Goal: Information Seeking & Learning: Learn about a topic

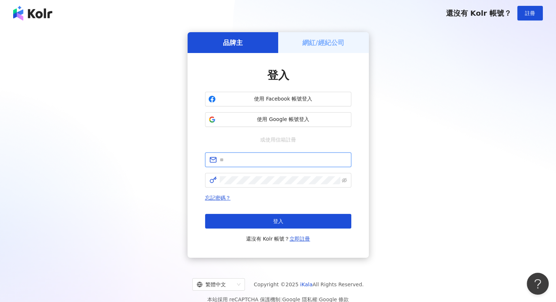
click at [250, 160] on input "text" at bounding box center [283, 160] width 127 height 8
type input "**********"
click button "登入" at bounding box center [278, 221] width 146 height 15
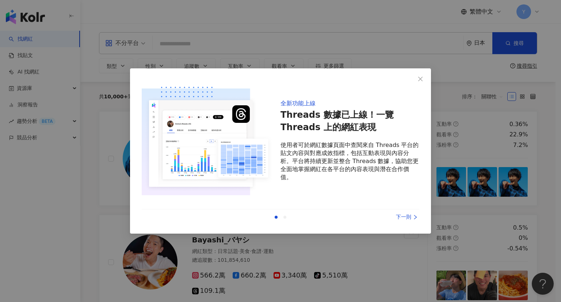
click at [355, 57] on div "全新功能上線 Threads 數據已上線！一覽 Threads 上的網紅表現 使用者可於網紅數據頁面中查閱來自 Threads 平台的貼文內容與對應成效指標，…" at bounding box center [280, 151] width 561 height 302
click at [421, 77] on icon "close" at bounding box center [421, 79] width 6 height 6
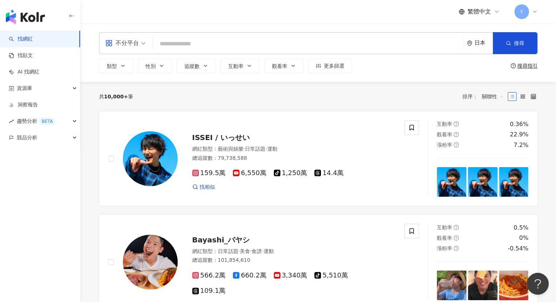
click at [28, 38] on link "找網紅" at bounding box center [21, 38] width 24 height 7
click at [470, 43] on icon "environment" at bounding box center [469, 43] width 4 height 5
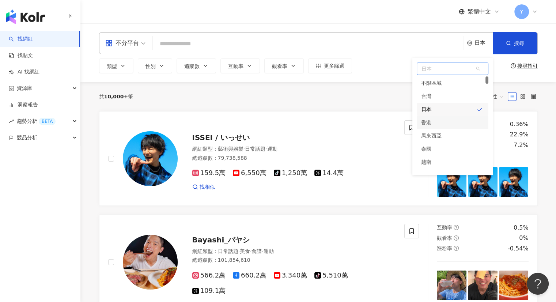
click at [434, 121] on div "香港" at bounding box center [453, 122] width 72 height 13
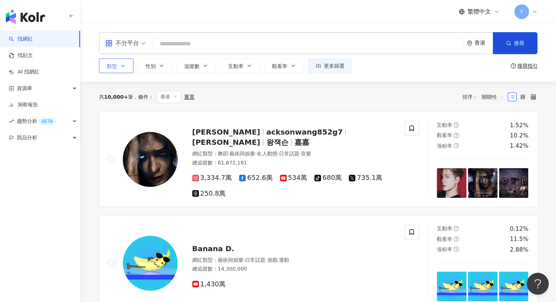
click at [127, 67] on button "類型" at bounding box center [116, 65] width 34 height 15
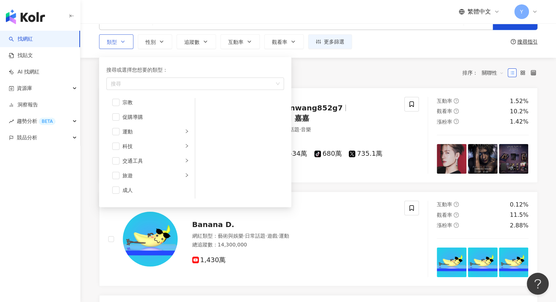
scroll to position [37, 0]
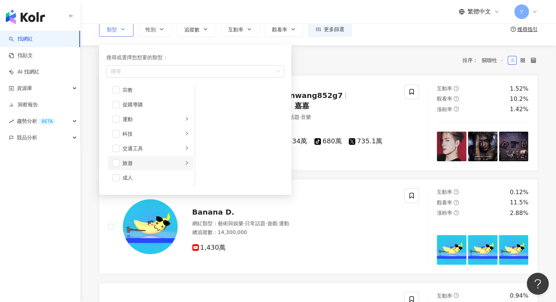
click at [140, 162] on div "旅遊" at bounding box center [152, 163] width 61 height 8
click at [116, 161] on span "button" at bounding box center [115, 162] width 7 height 7
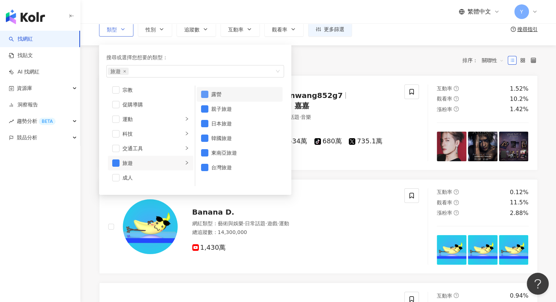
click at [205, 92] on span "button" at bounding box center [204, 94] width 7 height 7
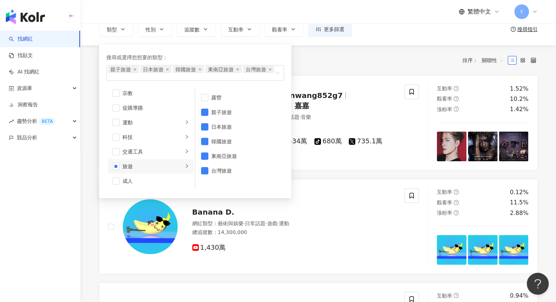
click at [333, 62] on div "共 10,000+ 筆 條件 ： 香港 重置 排序： 關聯性" at bounding box center [318, 60] width 438 height 12
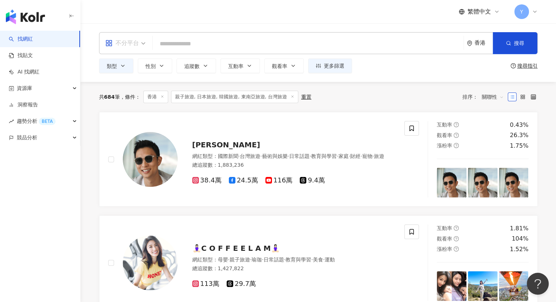
click at [142, 44] on span "不分平台" at bounding box center [125, 43] width 40 height 12
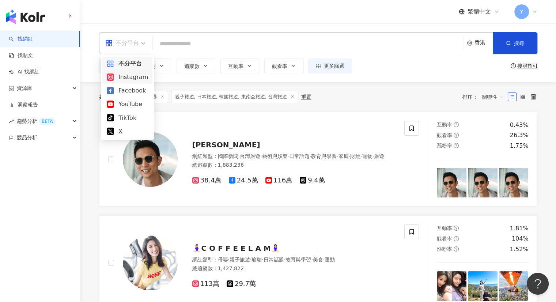
click at [127, 79] on div "Instagram" at bounding box center [127, 76] width 41 height 9
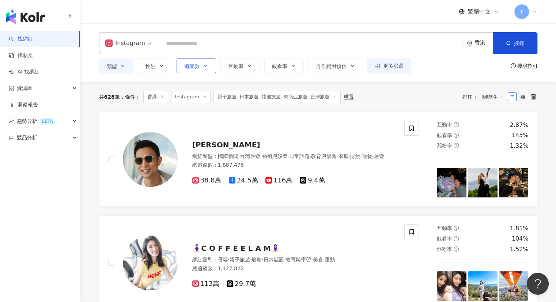
click at [208, 66] on button "追蹤數" at bounding box center [195, 65] width 39 height 15
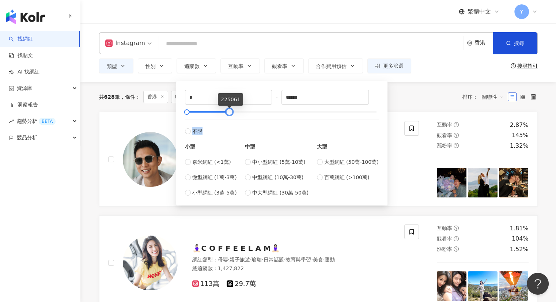
type input "******"
drag, startPoint x: 375, startPoint y: 111, endPoint x: 227, endPoint y: 117, distance: 148.8
click at [227, 117] on div "* - ****** 不限 小型 奈米網紅 (<1萬) 微型網紅 (1萬-3萬) 小型網紅 (3萬-5萬) 中型 中小型網紅 (5萬-10萬) 中型網紅 (1…" at bounding box center [282, 143] width 194 height 107
type input "*****"
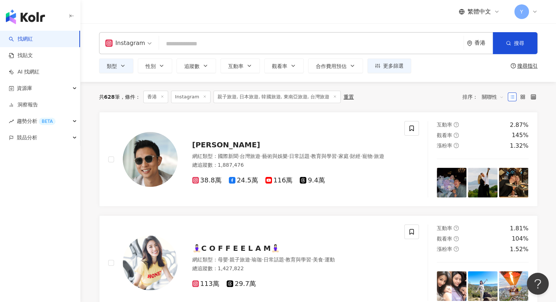
click at [408, 94] on div "共 628 筆 條件 ： 香港 Instagram 親子旅遊, 日本旅遊, 韓國旅遊, 東南亞旅遊, 台灣旅遊 重置 排序： 關聯性" at bounding box center [318, 97] width 438 height 12
click at [190, 69] on span "追蹤數" at bounding box center [191, 66] width 15 height 6
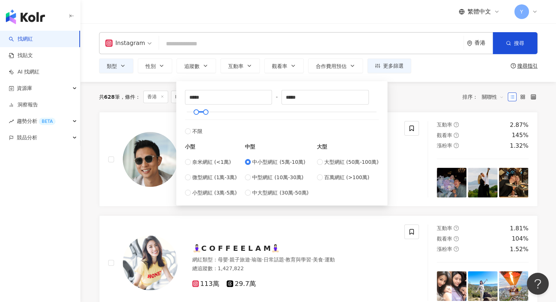
click at [422, 103] on div "共 628 筆 條件 ： 香港 Instagram 親子旅遊, 日本旅遊, 韓國旅遊, 東南亞旅遊, 台灣旅遊 重置 排序： 關聯性" at bounding box center [318, 97] width 438 height 12
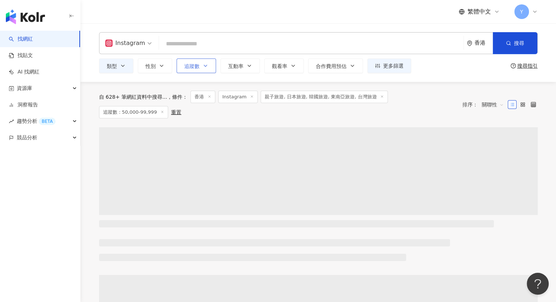
click at [202, 64] on icon "button" at bounding box center [205, 66] width 6 height 6
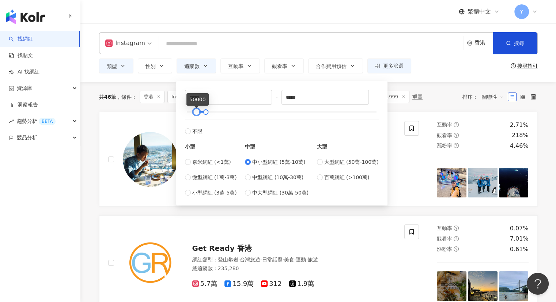
type input "*"
drag, startPoint x: 196, startPoint y: 112, endPoint x: 174, endPoint y: 113, distance: 22.0
click at [176, 113] on div "* - ***** 不限 小型 奈米網紅 (<1萬) 微型網紅 (1萬-3萬) 小型網紅 (3萬-5萬) 中型 中小型網紅 (5萬-10萬) 中型網紅 (10…" at bounding box center [281, 143] width 211 height 124
click at [432, 93] on div "共 46 筆 條件 ： 香港 Instagram 親子旅遊, 日本旅遊, 韓國旅遊, 東南亞旅遊, 台灣旅遊 追蹤數：50,000-99,999 重置 排序：…" at bounding box center [318, 97] width 438 height 12
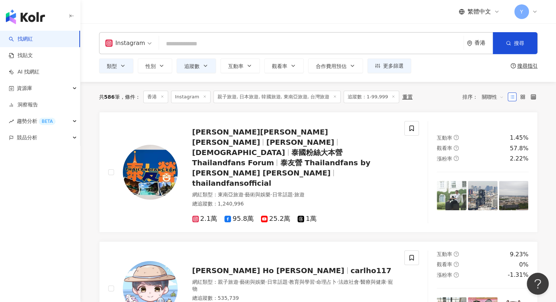
click at [333, 96] on icon at bounding box center [335, 97] width 4 height 4
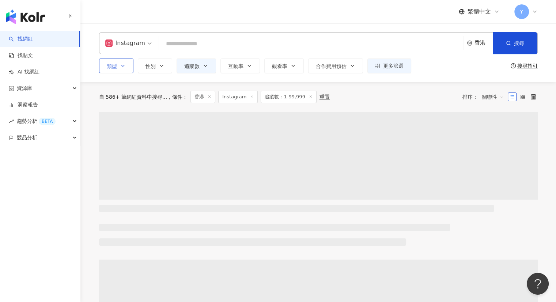
click at [122, 66] on icon "button" at bounding box center [122, 65] width 3 height 1
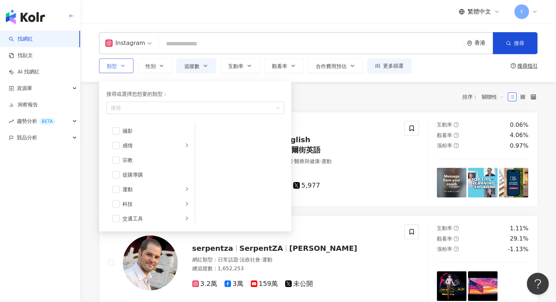
scroll to position [253, 0]
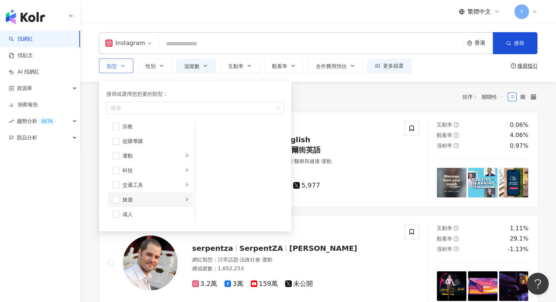
click at [119, 203] on li "旅遊" at bounding box center [151, 199] width 86 height 15
click at [118, 201] on span "button" at bounding box center [115, 199] width 7 height 7
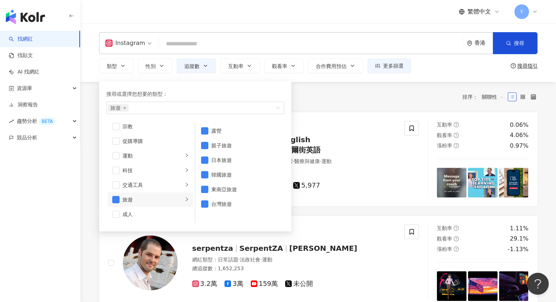
click at [346, 99] on div "共 7,761 筆 條件 ： 香港 Instagram 追蹤數：1-99,999 重置 排序： 關聯性" at bounding box center [318, 97] width 438 height 12
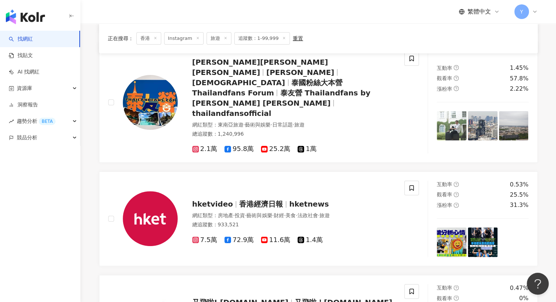
scroll to position [319, 0]
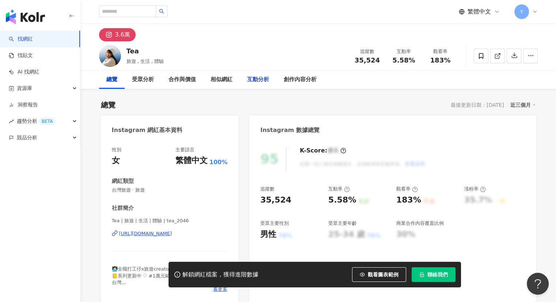
click at [256, 81] on div "互動分析" at bounding box center [258, 79] width 22 height 9
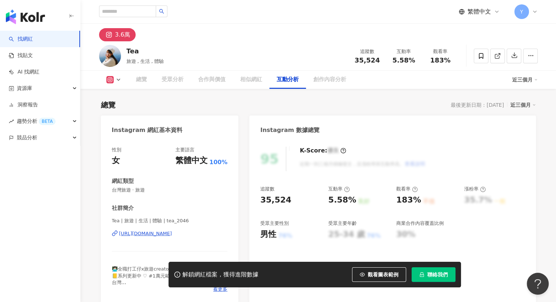
scroll to position [1435, 0]
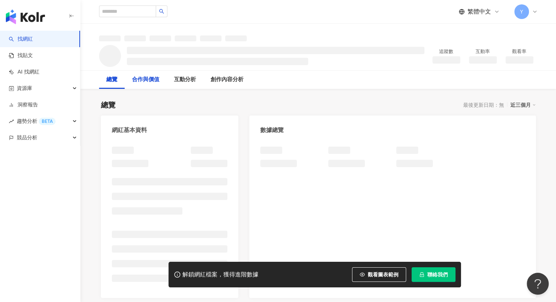
click at [159, 79] on div "合作與價值" at bounding box center [145, 79] width 27 height 9
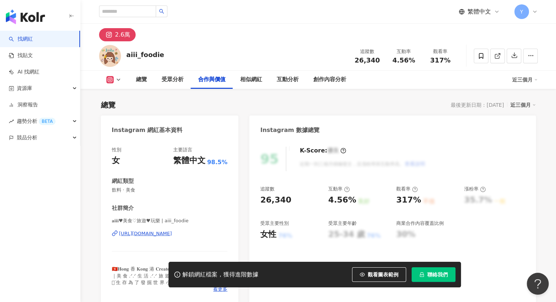
scroll to position [990, 0]
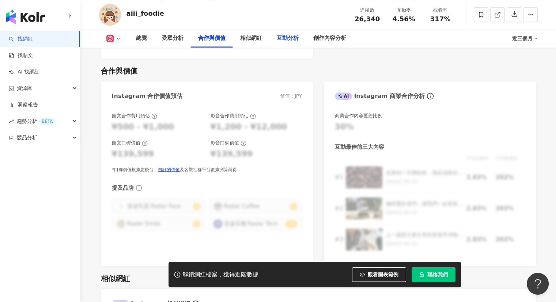
click at [283, 42] on div "互動分析" at bounding box center [288, 38] width 22 height 9
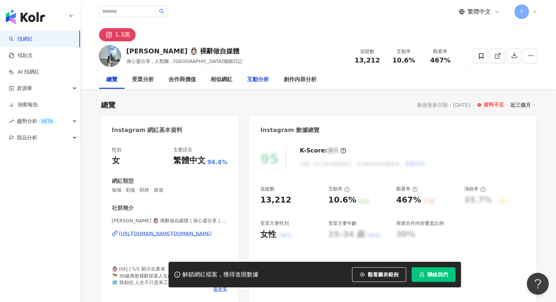
click at [262, 80] on div "互動分析" at bounding box center [258, 79] width 22 height 9
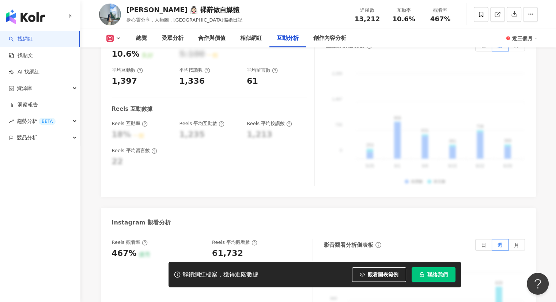
scroll to position [1516, 0]
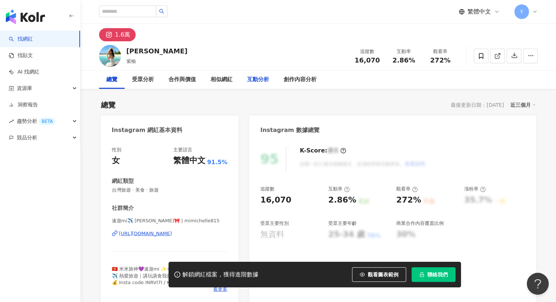
click at [256, 80] on div "互動分析" at bounding box center [258, 79] width 22 height 9
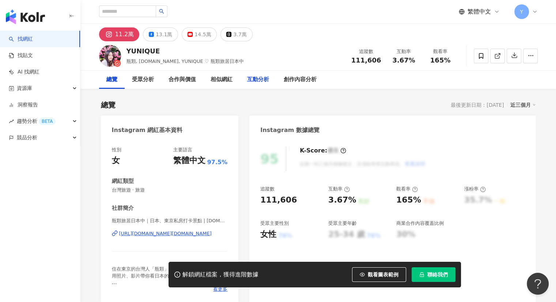
click at [257, 81] on div "互動分析" at bounding box center [258, 79] width 22 height 9
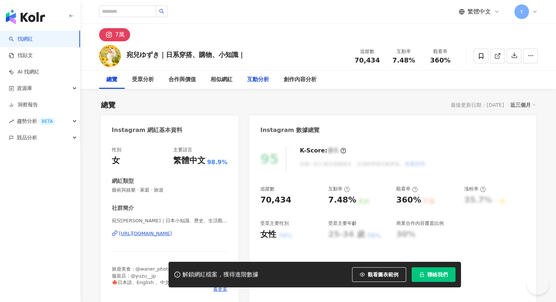
click at [259, 82] on div "互動分析" at bounding box center [258, 79] width 22 height 9
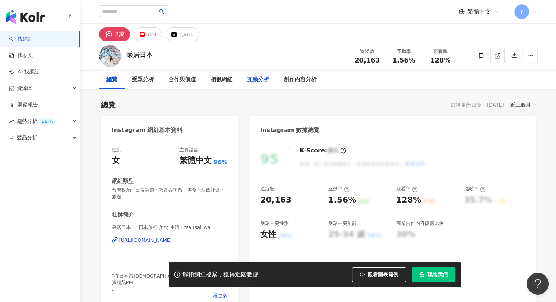
click at [250, 81] on div "互動分析" at bounding box center [258, 79] width 22 height 9
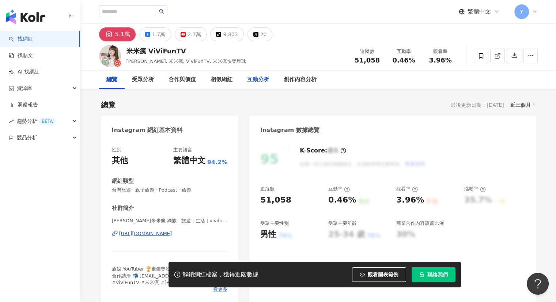
click at [251, 81] on div "互動分析" at bounding box center [258, 79] width 22 height 9
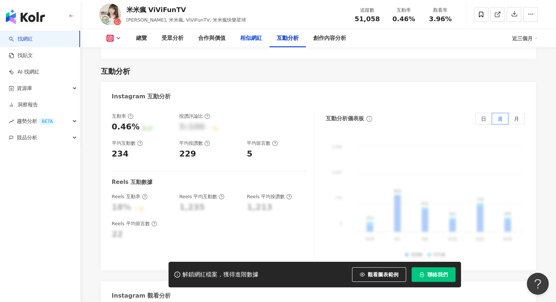
click at [257, 41] on div "相似網紅" at bounding box center [251, 38] width 22 height 9
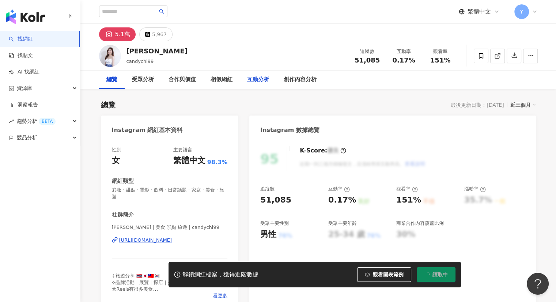
click at [251, 80] on div "互動分析" at bounding box center [258, 79] width 22 height 9
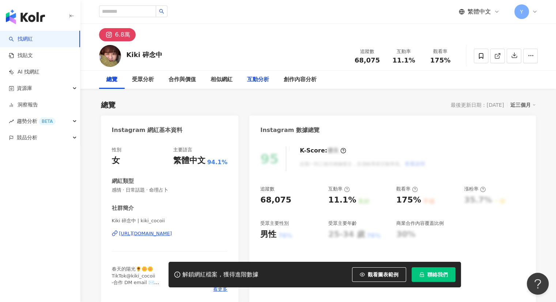
click at [254, 81] on div "互動分析" at bounding box center [258, 79] width 22 height 9
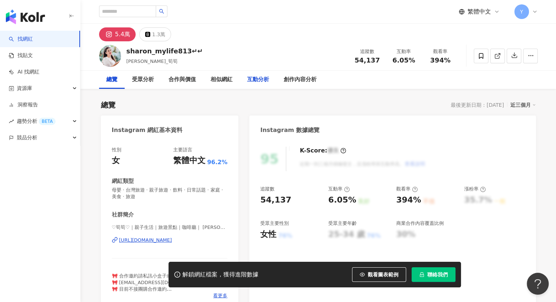
click at [257, 81] on div "互動分析" at bounding box center [258, 79] width 22 height 9
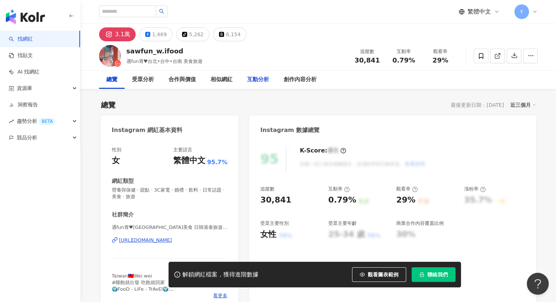
click at [258, 79] on div "互動分析" at bounding box center [258, 79] width 22 height 9
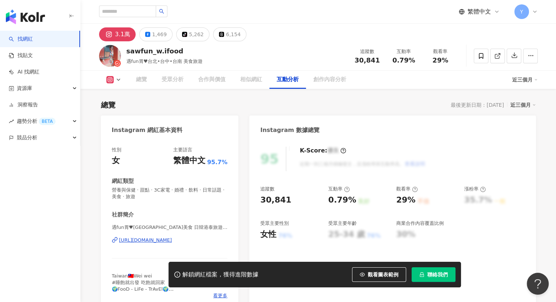
scroll to position [1437, 0]
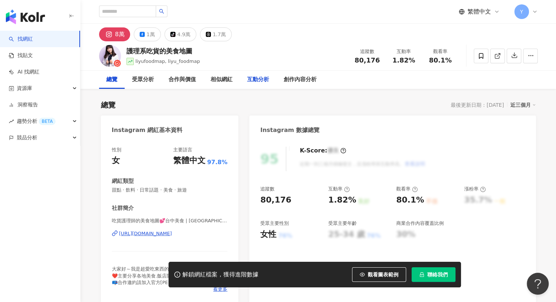
drag, startPoint x: 266, startPoint y: 75, endPoint x: 310, endPoint y: 21, distance: 69.6
click at [266, 75] on div "互動分析" at bounding box center [258, 79] width 22 height 9
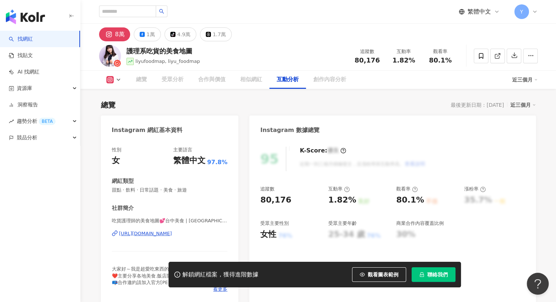
scroll to position [1431, 0]
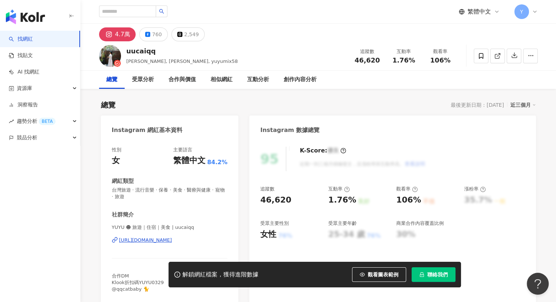
click at [270, 81] on div "互動分析" at bounding box center [258, 80] width 37 height 18
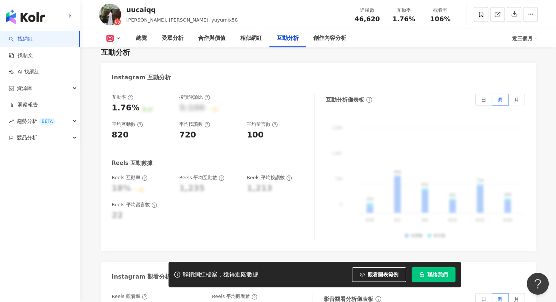
scroll to position [1423, 0]
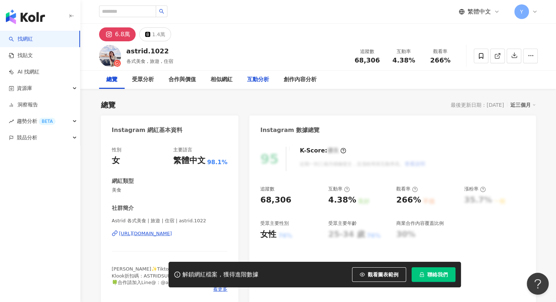
click at [257, 81] on div "互動分析" at bounding box center [258, 79] width 22 height 9
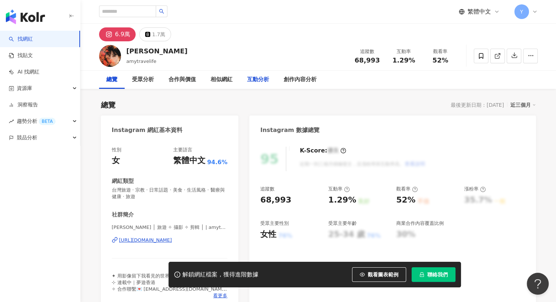
click at [260, 81] on div "互動分析" at bounding box center [258, 79] width 22 height 9
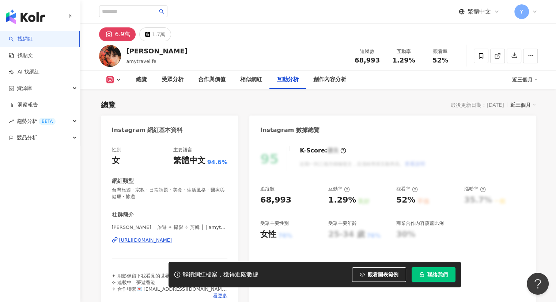
scroll to position [1429, 0]
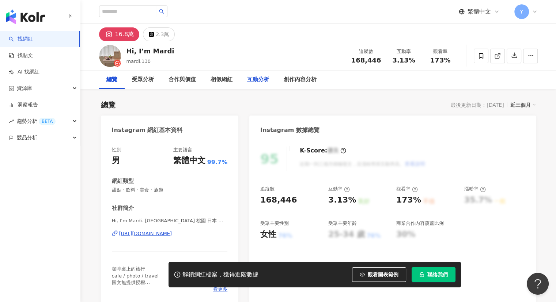
click at [252, 83] on div "互動分析" at bounding box center [258, 79] width 22 height 9
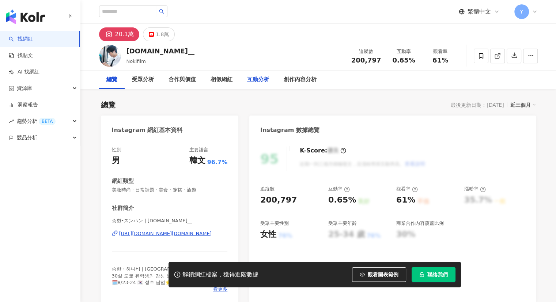
click at [263, 80] on div "互動分析" at bounding box center [258, 79] width 22 height 9
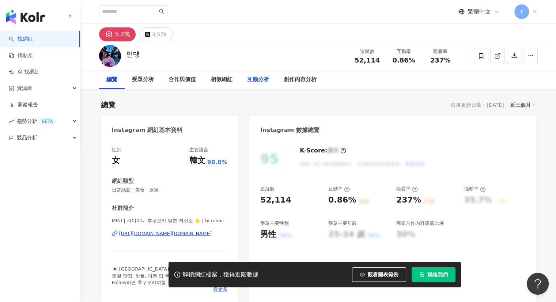
click at [258, 81] on div "互動分析" at bounding box center [258, 79] width 22 height 9
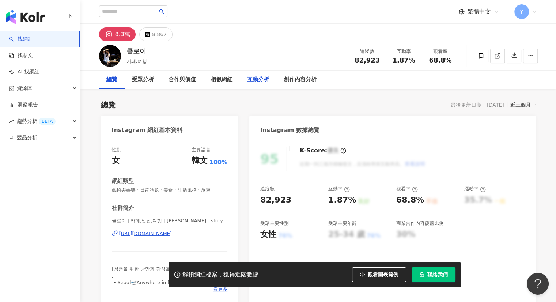
drag, startPoint x: 263, startPoint y: 82, endPoint x: 287, endPoint y: 5, distance: 80.4
click at [263, 82] on div "互動分析" at bounding box center [258, 79] width 22 height 9
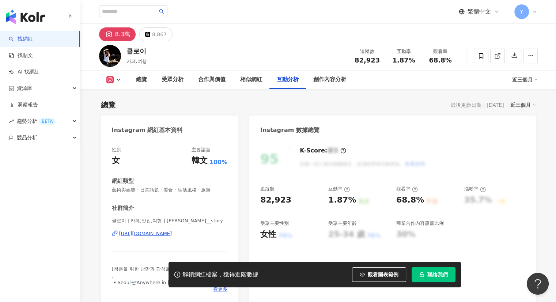
scroll to position [1434, 0]
